Goal: Task Accomplishment & Management: Complete application form

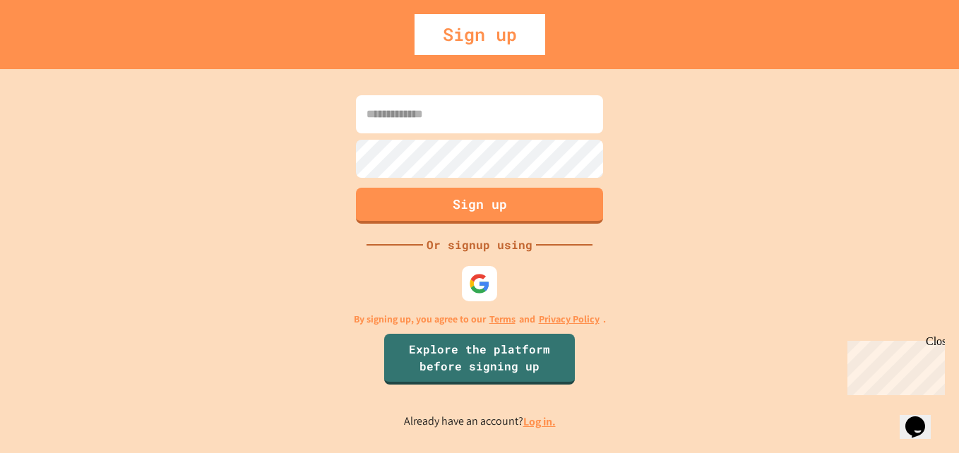
click at [483, 281] on img at bounding box center [479, 283] width 21 height 21
